Goal: Check status: Check status

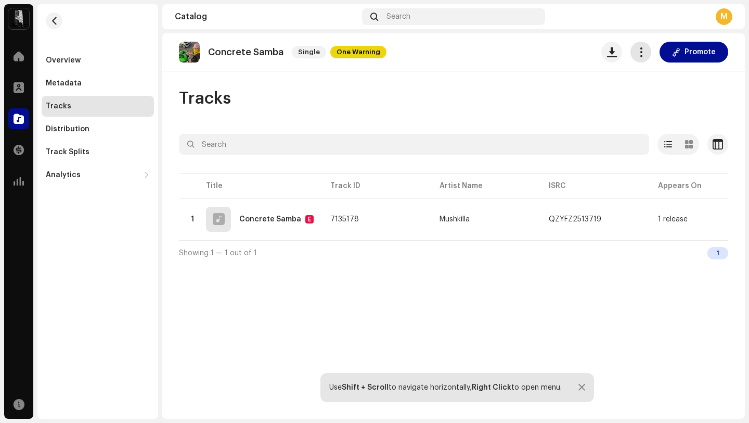
click at [641, 48] on span "button" at bounding box center [641, 52] width 10 height 8
click at [636, 263] on div "Showing 1 — 1 out of 1 1" at bounding box center [454, 252] width 550 height 25
click at [627, 217] on div "QZYFZ2513719" at bounding box center [595, 219] width 93 height 21
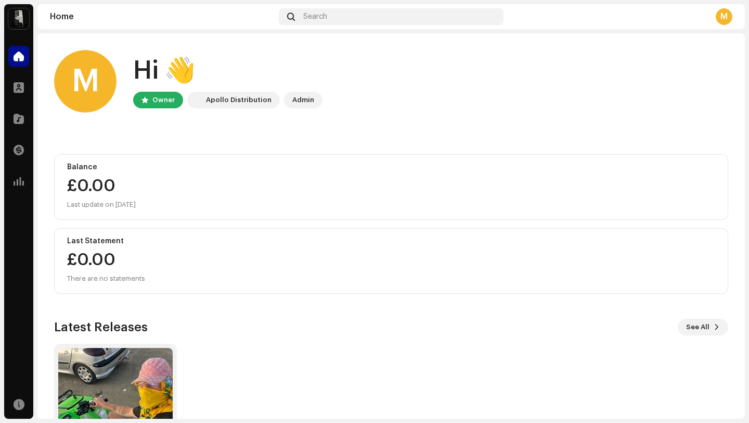
scroll to position [92, 0]
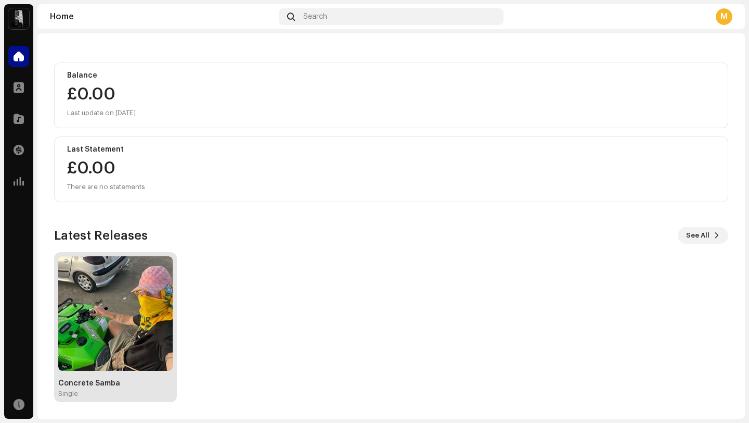
click at [142, 276] on img at bounding box center [115, 313] width 114 height 114
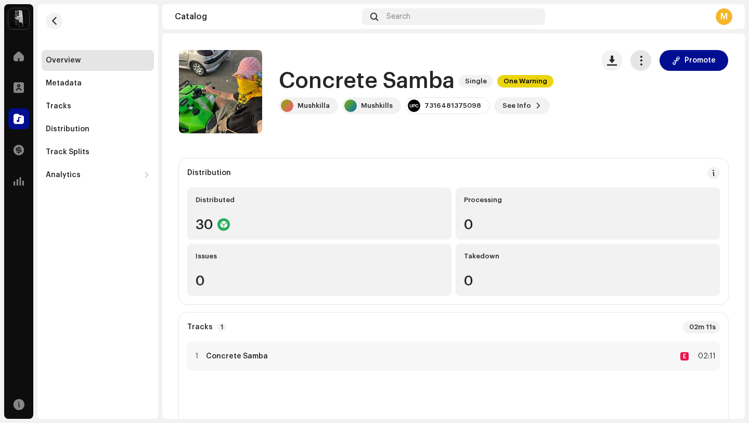
click at [640, 65] on span "button" at bounding box center [641, 60] width 10 height 8
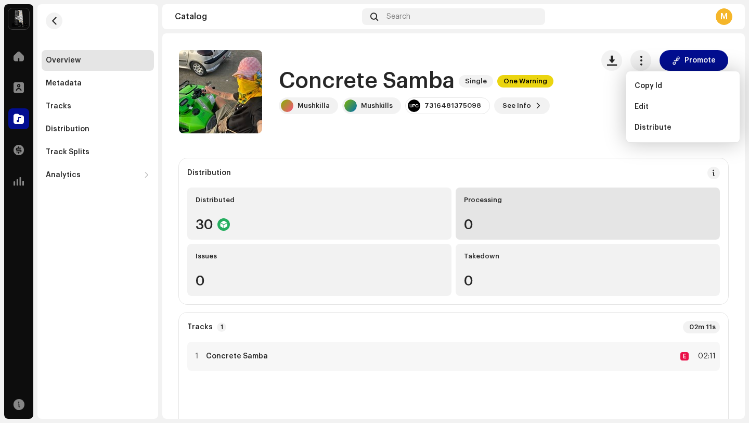
click at [623, 218] on div "0" at bounding box center [588, 225] width 248 height 14
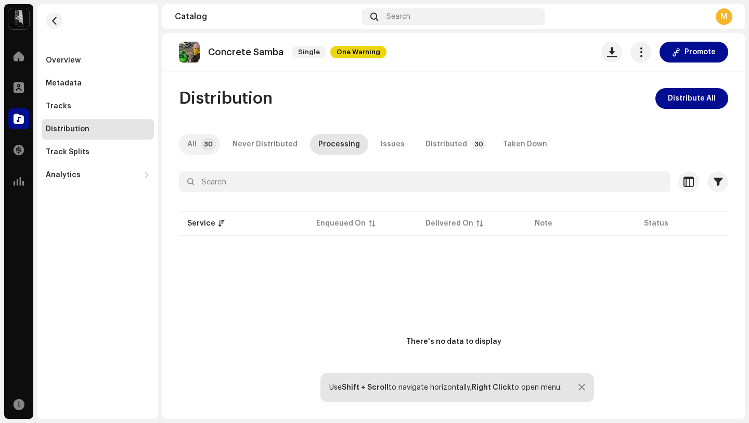
click at [193, 144] on div "All" at bounding box center [191, 144] width 9 height 21
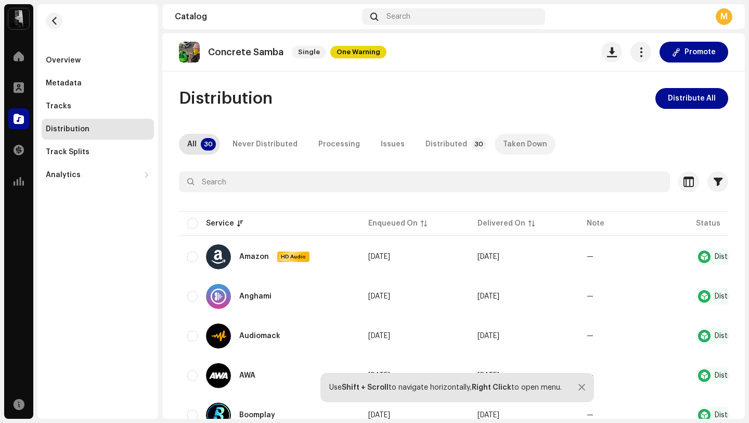
click at [504, 144] on div "Taken Down" at bounding box center [525, 144] width 44 height 21
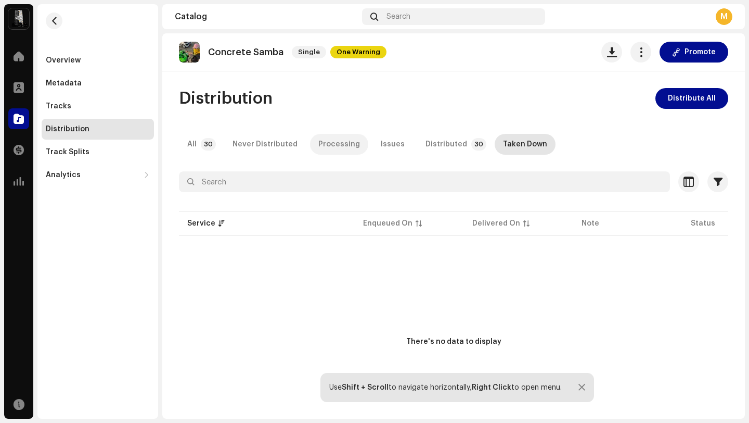
click at [346, 144] on div "Processing" at bounding box center [340, 144] width 42 height 21
click at [400, 146] on p-tab "Issues" at bounding box center [393, 144] width 41 height 21
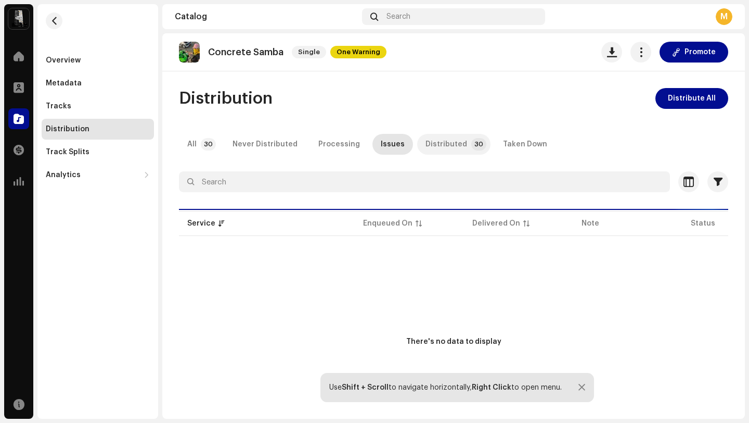
click at [428, 145] on div "Distributed" at bounding box center [447, 144] width 42 height 21
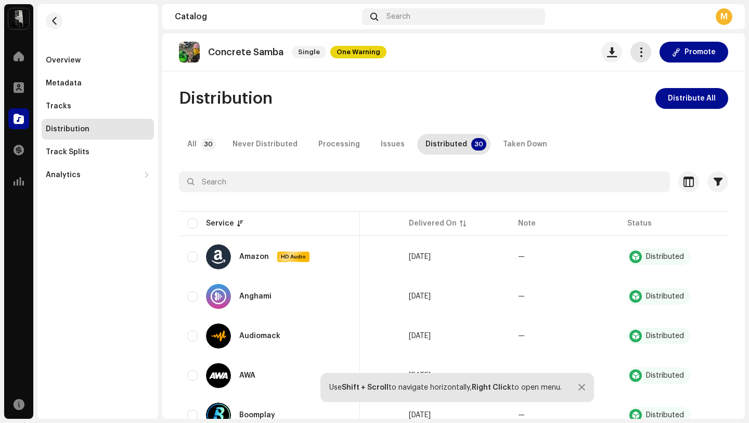
click at [636, 51] on span "button" at bounding box center [641, 52] width 10 height 8
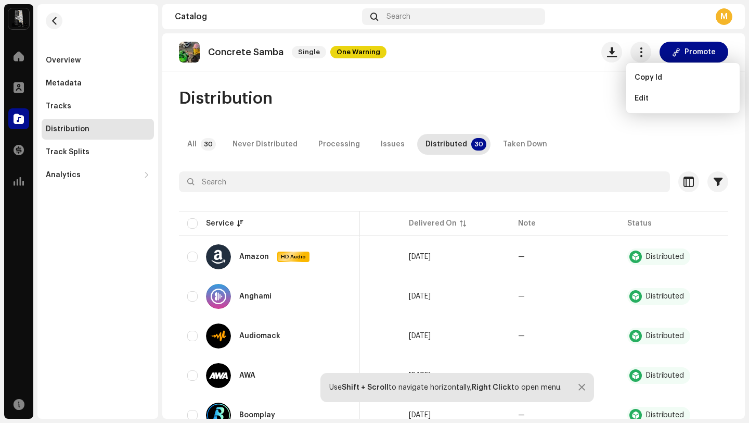
click at [576, 84] on div "Concrete Samba Single One Warning Promote Distribution Distribute All All 30 Ne…" at bounding box center [453, 225] width 583 height 385
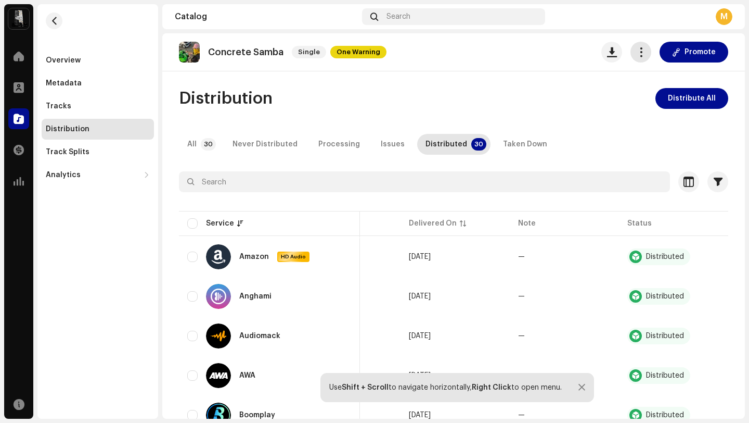
click at [639, 53] on span "button" at bounding box center [641, 52] width 10 height 8
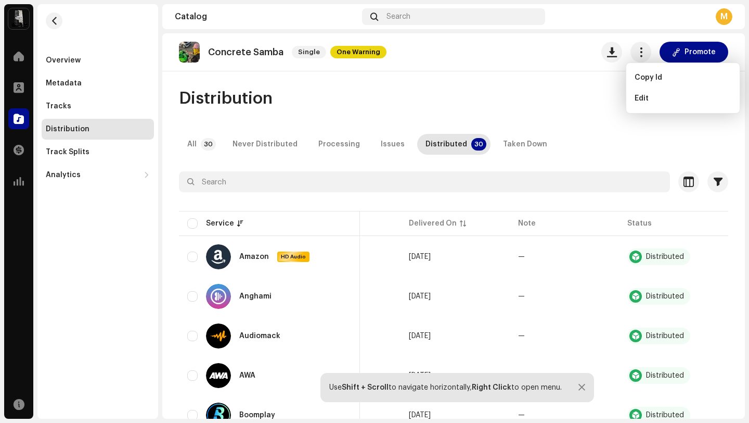
click at [494, 81] on div "Concrete Samba Single One Warning Promote Distribution Distribute All All 30 Ne…" at bounding box center [453, 225] width 583 height 385
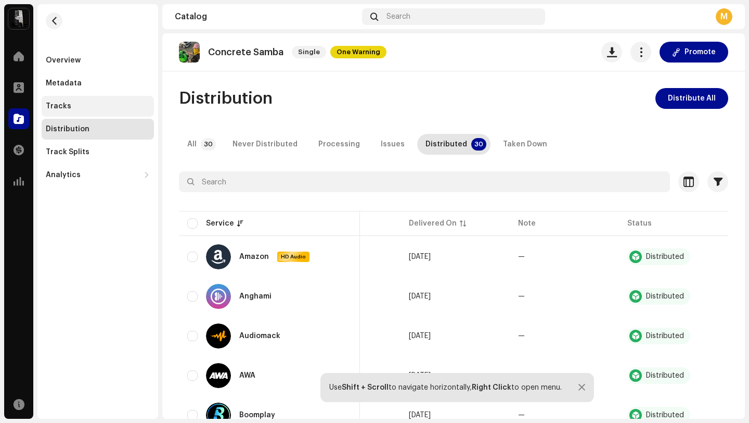
click at [106, 105] on div "Tracks" at bounding box center [98, 106] width 104 height 8
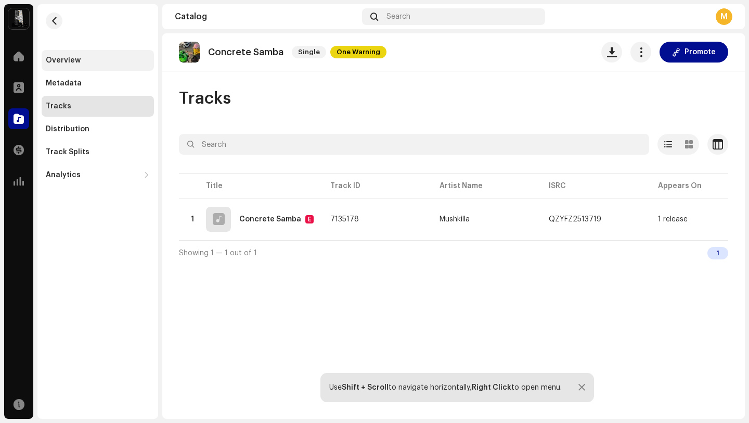
click at [92, 68] on div "Overview" at bounding box center [98, 60] width 112 height 21
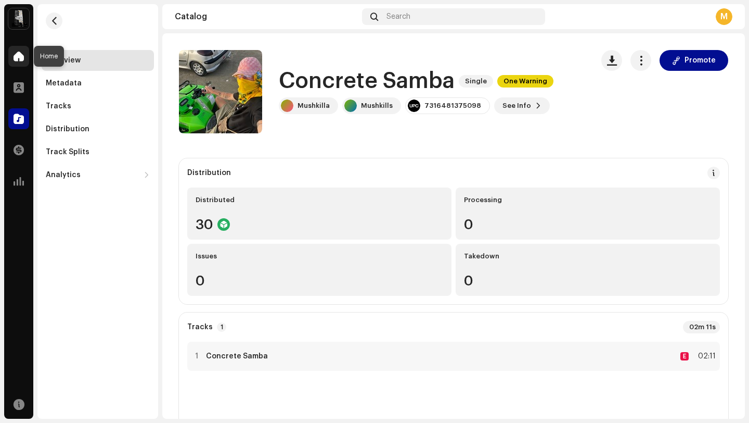
click at [17, 55] on span at bounding box center [19, 56] width 10 height 8
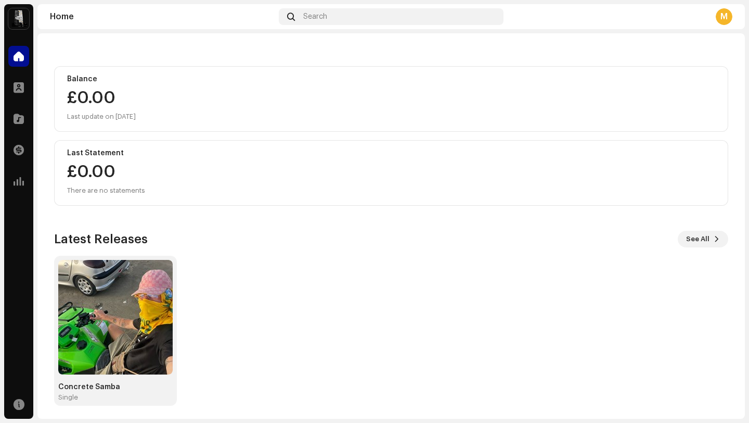
scroll to position [92, 0]
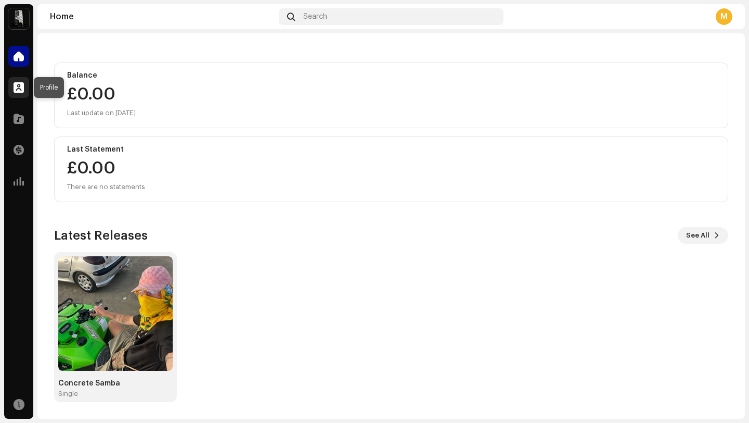
click at [21, 84] on span at bounding box center [19, 87] width 10 height 8
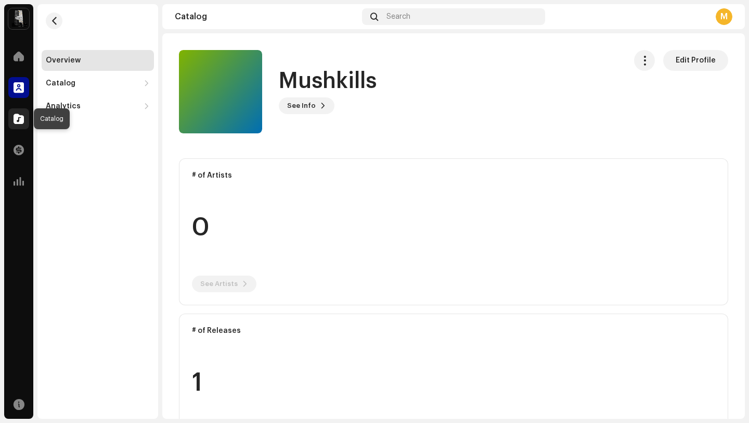
click at [23, 114] on span at bounding box center [19, 118] width 10 height 8
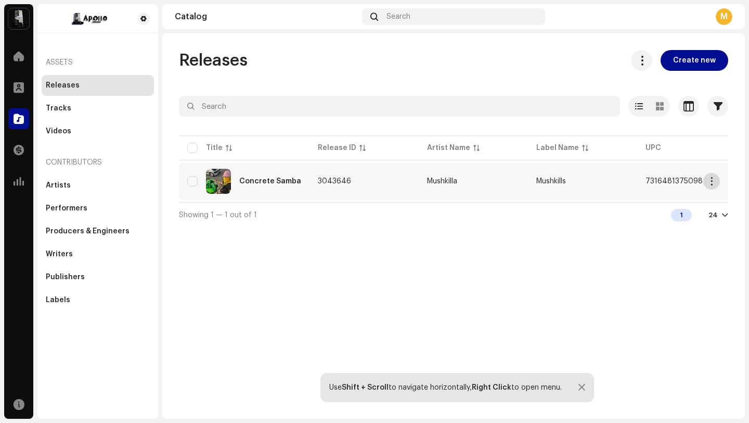
click at [707, 186] on button "button" at bounding box center [712, 181] width 17 height 17
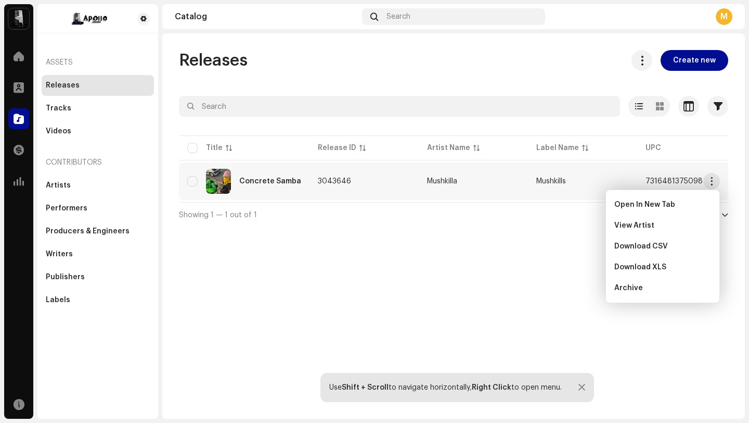
click at [379, 290] on div "Releases Create new Selected 0 Options Filters Distribution status Never Distri…" at bounding box center [453, 225] width 583 height 385
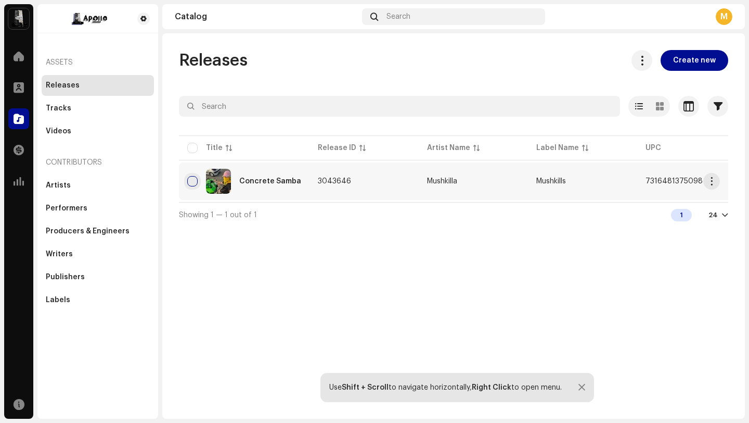
click at [190, 181] on input "checkbox" at bounding box center [192, 181] width 10 height 10
checkbox input "true"
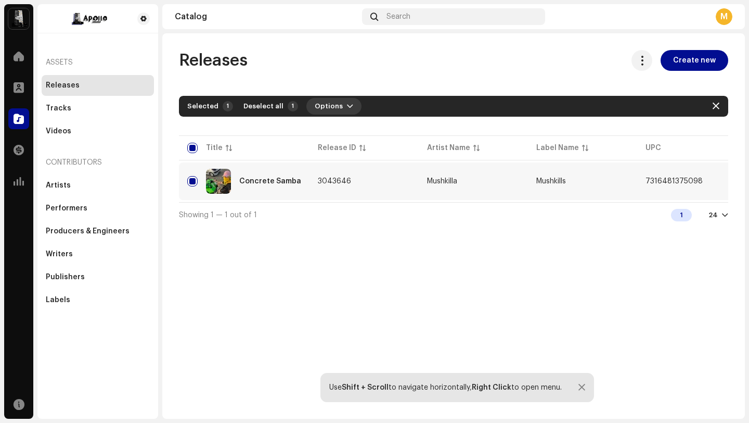
click at [338, 108] on button "Options" at bounding box center [334, 106] width 55 height 17
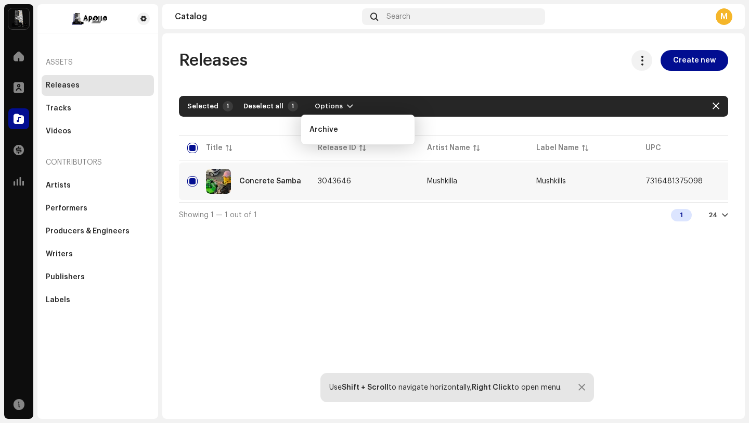
click at [377, 259] on div "Releases Create new Selected 1 Deselect all 1 Options Filters Distribution stat…" at bounding box center [453, 225] width 583 height 385
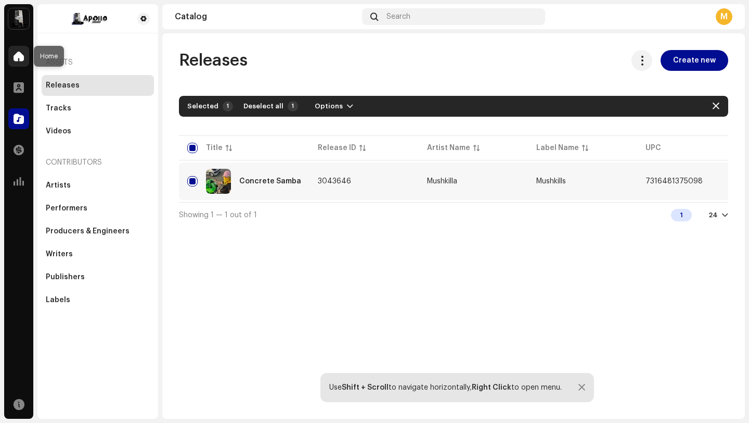
click at [19, 52] on span at bounding box center [19, 56] width 10 height 8
